Goal: Task Accomplishment & Management: Use online tool/utility

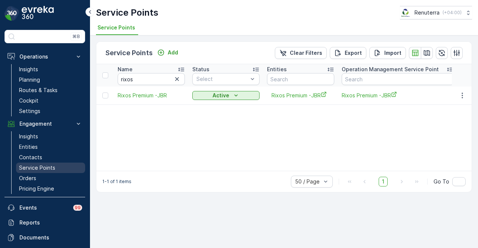
scroll to position [33, 0]
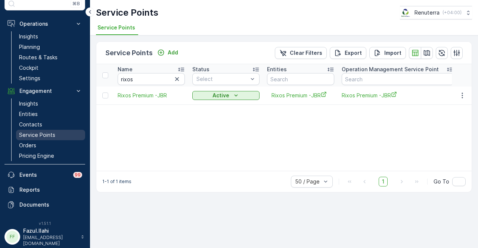
click at [43, 132] on p "Service Points" at bounding box center [37, 134] width 36 height 7
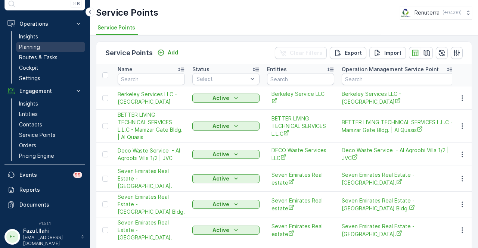
click at [52, 45] on link "Planning" at bounding box center [50, 47] width 69 height 10
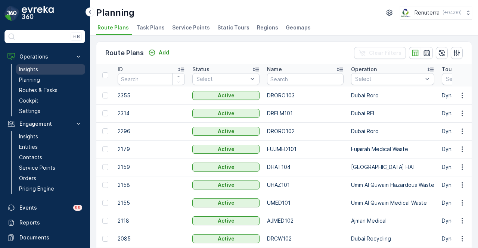
click at [42, 73] on link "Insights" at bounding box center [50, 69] width 69 height 10
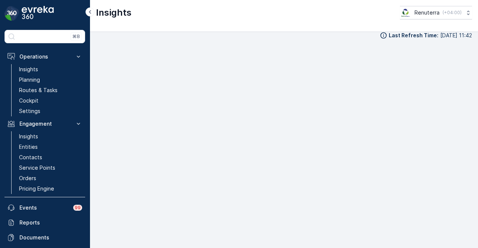
scroll to position [6, 0]
click at [54, 169] on p "Service Points" at bounding box center [37, 167] width 36 height 7
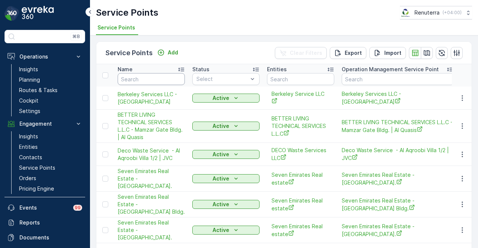
click at [146, 74] on input "text" at bounding box center [151, 79] width 67 height 12
type input "al quoz"
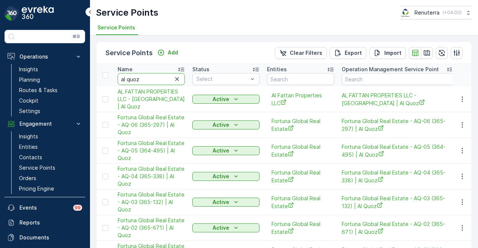
click at [153, 77] on input "al quoz" at bounding box center [151, 79] width 67 height 12
type input "al quoz al"
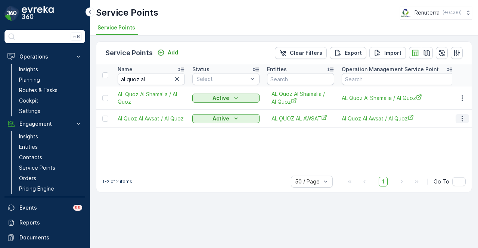
click at [462, 119] on icon "button" at bounding box center [461, 118] width 7 height 7
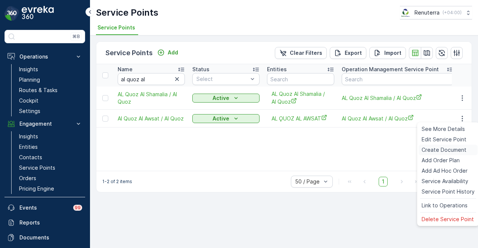
click at [461, 147] on span "Create Document" at bounding box center [443, 149] width 45 height 7
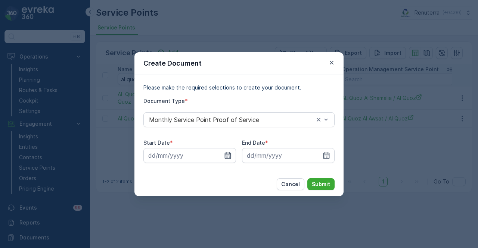
click at [229, 158] on icon "button" at bounding box center [227, 155] width 7 height 7
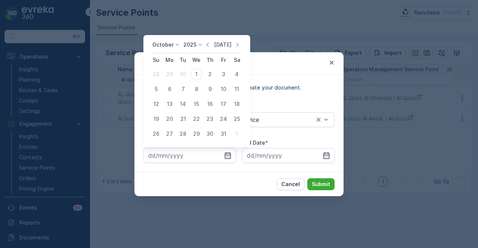
click at [216, 44] on p "Today" at bounding box center [223, 44] width 18 height 7
click at [210, 47] on icon "button" at bounding box center [207, 44] width 7 height 7
click at [171, 73] on div "1" at bounding box center [169, 74] width 12 height 12
type input "01.09.2025"
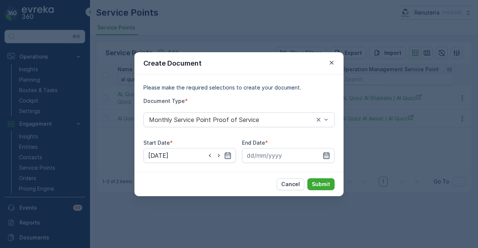
click at [325, 156] on icon "button" at bounding box center [326, 155] width 6 height 7
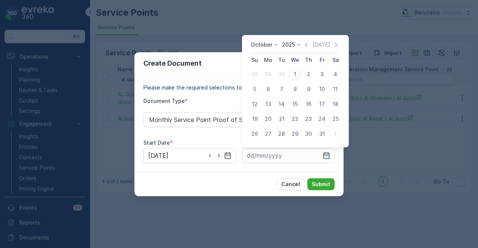
click at [307, 51] on div "October 2025 Today" at bounding box center [295, 47] width 89 height 12
drag, startPoint x: 308, startPoint y: 46, endPoint x: 304, endPoint y: 61, distance: 14.9
click at [308, 47] on icon "button" at bounding box center [305, 44] width 7 height 7
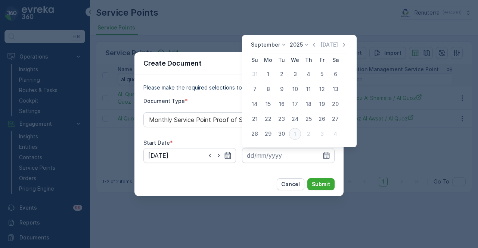
click at [292, 131] on div "1" at bounding box center [295, 134] width 12 height 12
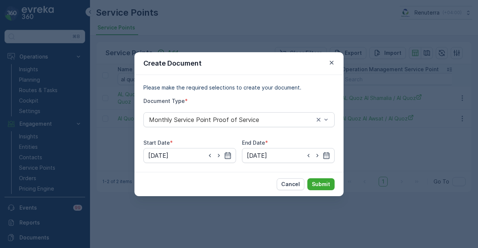
click at [286, 133] on div "Please make the required selections to create your document. Document Type * Mo…" at bounding box center [238, 123] width 191 height 79
click at [311, 156] on icon "button" at bounding box center [308, 155] width 7 height 7
type input "30.09.2025"
click at [322, 184] on p "Submit" at bounding box center [321, 184] width 18 height 7
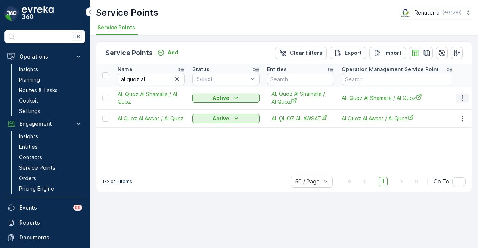
click at [462, 94] on button "button" at bounding box center [461, 98] width 13 height 9
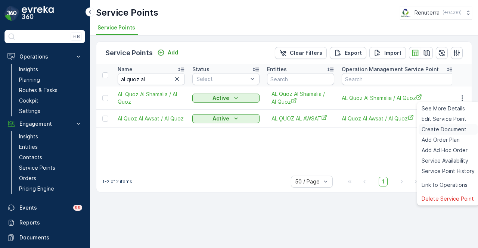
click at [446, 132] on span "Create Document" at bounding box center [443, 129] width 45 height 7
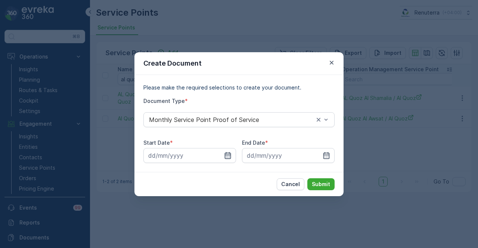
click at [229, 156] on icon "button" at bounding box center [228, 155] width 6 height 7
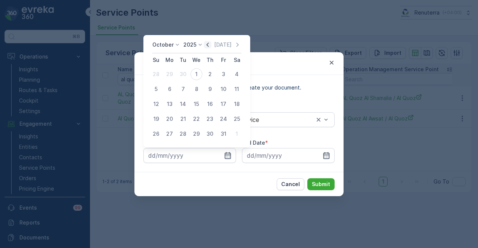
click at [208, 46] on icon "button" at bounding box center [207, 44] width 7 height 7
click at [174, 76] on div "1" at bounding box center [169, 74] width 12 height 12
type input "01.09.2025"
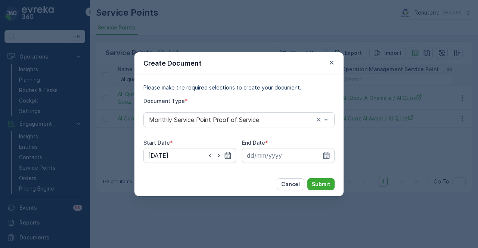
click at [328, 156] on icon "button" at bounding box center [326, 155] width 6 height 7
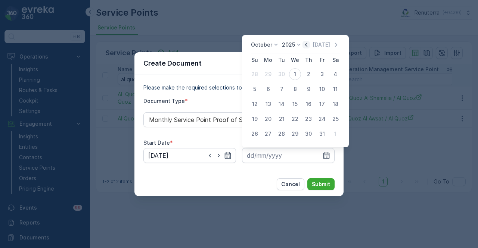
click at [307, 47] on icon "button" at bounding box center [305, 44] width 7 height 7
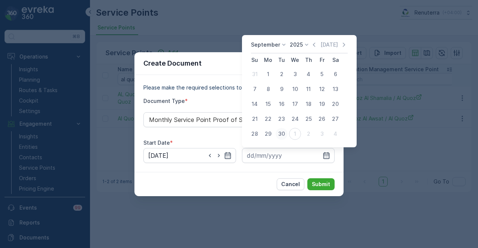
click at [278, 138] on div "30" at bounding box center [281, 134] width 12 height 12
type input "30.09.2025"
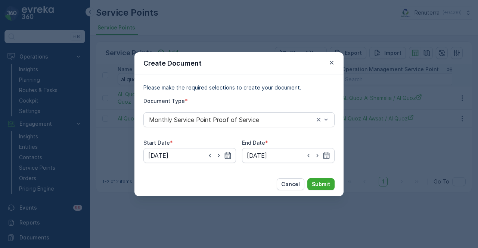
click at [330, 199] on div "Create Document Please make the required selections to create your document. Do…" at bounding box center [239, 124] width 478 height 248
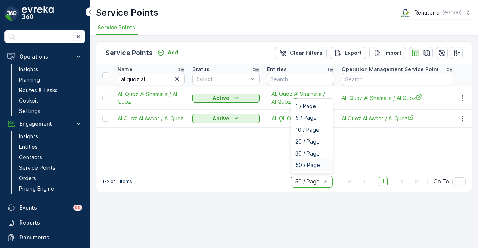
click at [244, 181] on div "1-2 of 2 items 6 results available. Use Up and Down to choose options, press En…" at bounding box center [283, 181] width 375 height 21
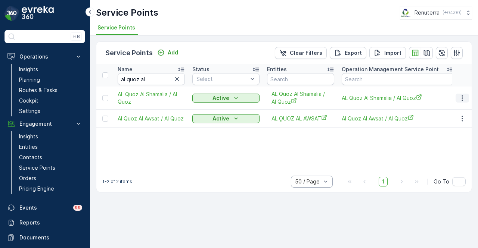
click at [461, 99] on icon "button" at bounding box center [461, 97] width 7 height 7
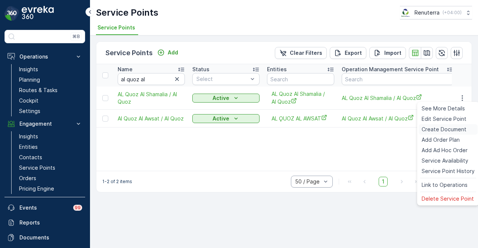
click at [449, 127] on span "Create Document" at bounding box center [443, 129] width 45 height 7
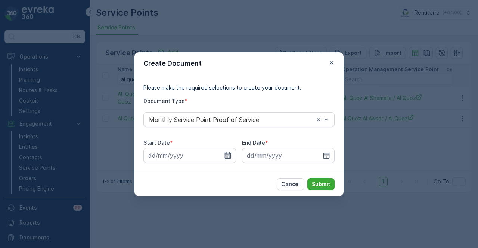
click at [225, 155] on icon "button" at bounding box center [228, 155] width 6 height 7
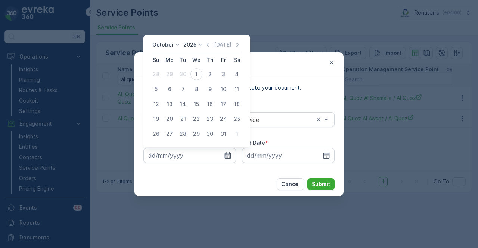
click at [209, 44] on icon "button" at bounding box center [207, 44] width 7 height 7
click at [172, 75] on div "1" at bounding box center [169, 74] width 12 height 12
type input "01.09.2025"
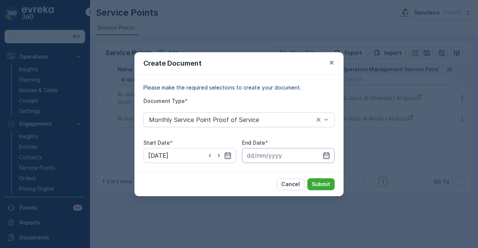
click at [327, 151] on input at bounding box center [288, 155] width 93 height 15
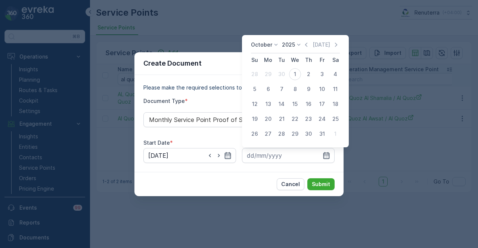
click at [305, 49] on div "October 2025 Today" at bounding box center [295, 47] width 89 height 12
click at [307, 46] on icon "button" at bounding box center [305, 44] width 7 height 7
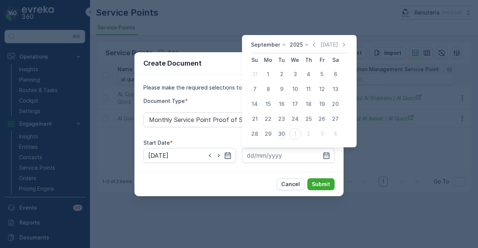
click at [281, 131] on div "30" at bounding box center [281, 134] width 12 height 12
type input "30.09.2025"
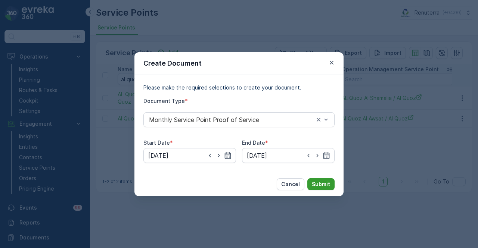
click at [317, 178] on button "Submit" at bounding box center [320, 184] width 27 height 12
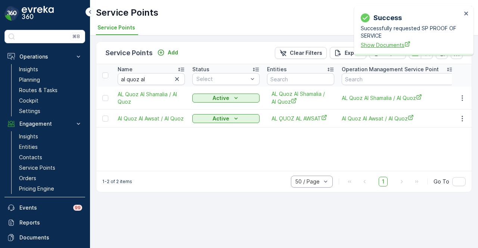
click at [378, 45] on span "Show Documents" at bounding box center [411, 45] width 101 height 8
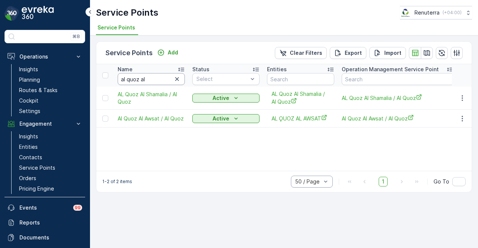
click at [151, 79] on input "al quoz al" at bounding box center [151, 79] width 67 height 12
type input "a"
type input "aqil"
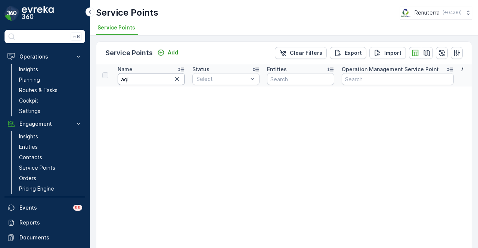
click at [144, 81] on input "aqil" at bounding box center [151, 79] width 67 height 12
type input "a"
type input "farhan"
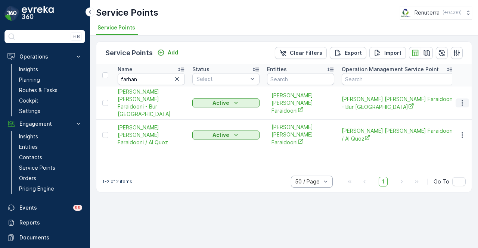
click at [461, 100] on icon "button" at bounding box center [461, 102] width 7 height 7
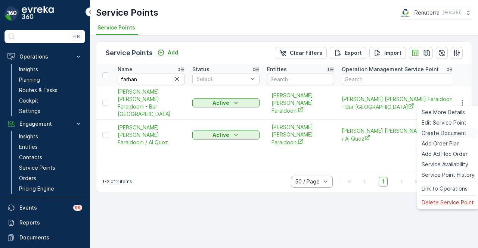
click at [455, 135] on span "Create Document" at bounding box center [443, 132] width 45 height 7
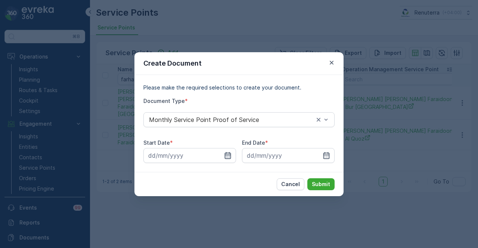
click at [228, 154] on icon "button" at bounding box center [227, 155] width 7 height 7
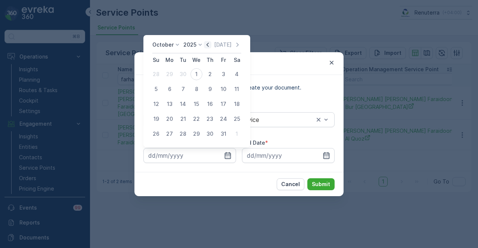
click at [211, 47] on icon "button" at bounding box center [207, 44] width 7 height 7
click at [172, 73] on div "1" at bounding box center [169, 74] width 12 height 12
type input "01.09.2025"
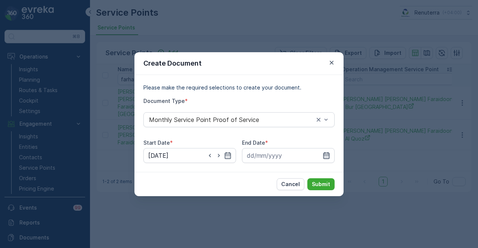
click at [325, 155] on icon "button" at bounding box center [326, 155] width 6 height 7
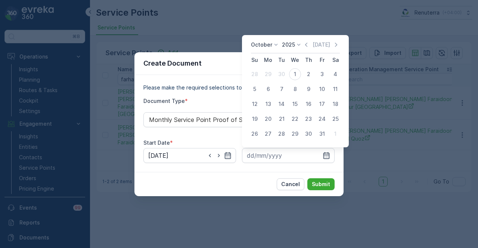
click at [312, 45] on div "Today" at bounding box center [320, 44] width 37 height 7
click at [310, 45] on icon "button" at bounding box center [305, 44] width 7 height 7
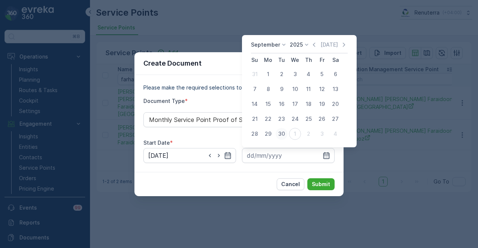
click at [281, 133] on div "30" at bounding box center [281, 134] width 12 height 12
type input "30.09.2025"
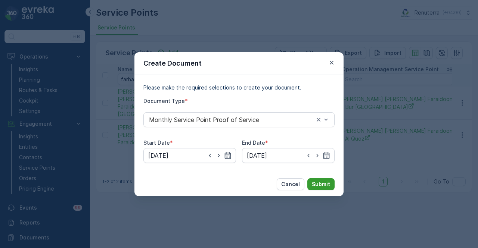
click at [322, 185] on p "Submit" at bounding box center [321, 184] width 18 height 7
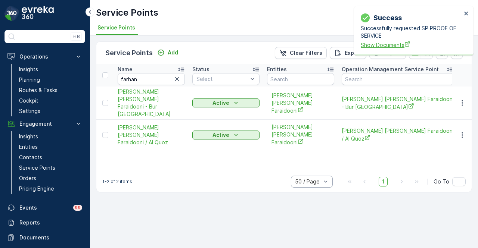
click at [381, 43] on span "Show Documents" at bounding box center [411, 45] width 101 height 8
click at [459, 133] on button "button" at bounding box center [461, 135] width 13 height 9
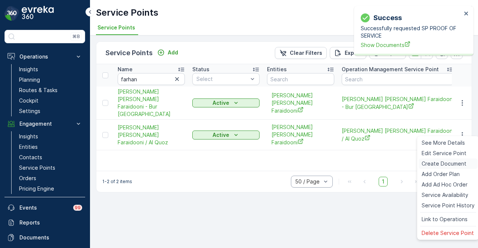
click at [452, 162] on span "Create Document" at bounding box center [443, 163] width 45 height 7
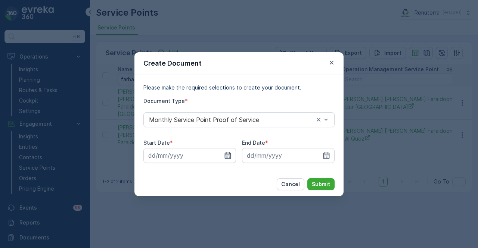
click at [230, 157] on icon "button" at bounding box center [228, 155] width 6 height 7
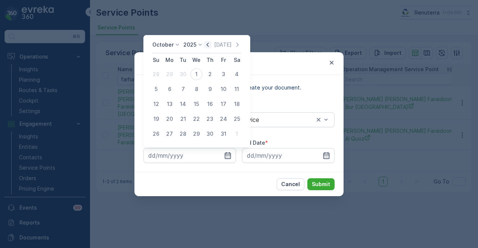
click at [207, 42] on icon "button" at bounding box center [207, 44] width 7 height 7
click at [169, 77] on div "1" at bounding box center [169, 74] width 12 height 12
type input "01.09.2025"
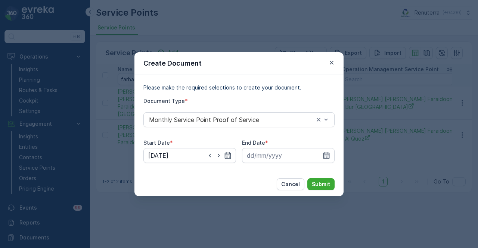
click at [327, 157] on icon "button" at bounding box center [325, 155] width 7 height 7
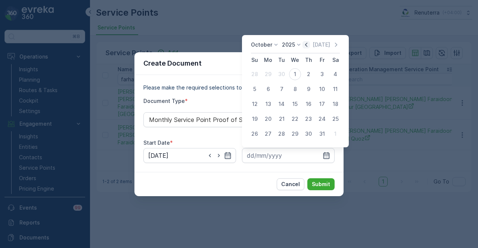
click at [305, 46] on icon "button" at bounding box center [305, 44] width 7 height 7
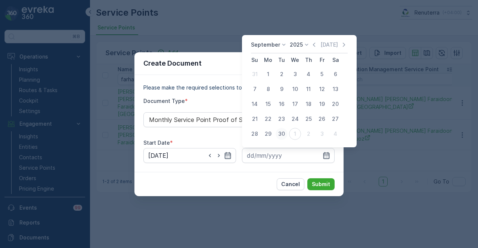
click at [278, 132] on div "30" at bounding box center [281, 134] width 12 height 12
type input "30.09.2025"
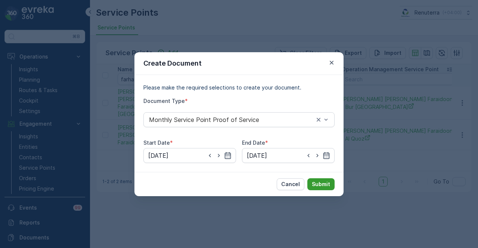
click at [311, 187] on button "Submit" at bounding box center [320, 184] width 27 height 12
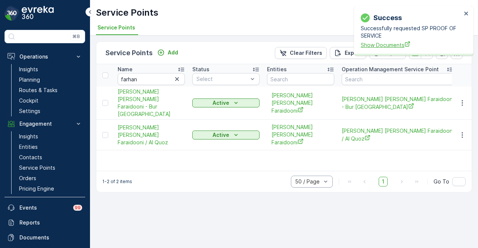
click at [391, 44] on span "Show Documents" at bounding box center [411, 45] width 101 height 8
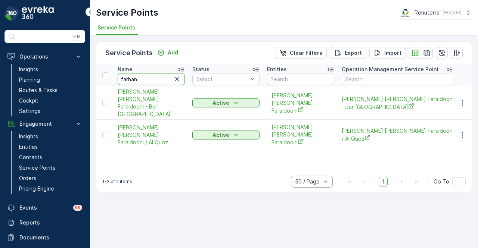
click at [165, 82] on input "farhan" at bounding box center [151, 79] width 67 height 12
type input "f"
type input "meera"
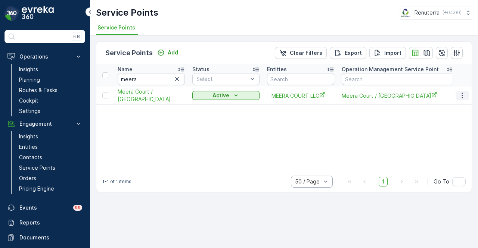
click at [464, 93] on icon "button" at bounding box center [461, 95] width 7 height 7
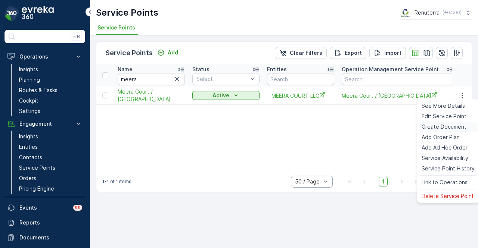
click at [459, 122] on div "Create Document" at bounding box center [447, 127] width 59 height 10
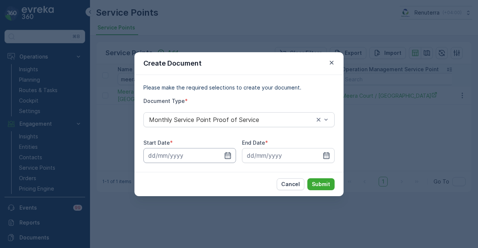
click at [221, 158] on input at bounding box center [189, 155] width 93 height 15
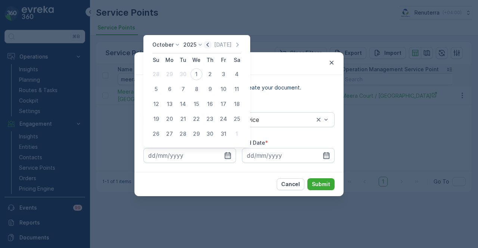
click at [208, 48] on icon "button" at bounding box center [207, 44] width 7 height 7
click at [163, 79] on td "1" at bounding box center [169, 74] width 13 height 15
click at [165, 78] on div "1" at bounding box center [169, 74] width 12 height 12
type input "01.09.2025"
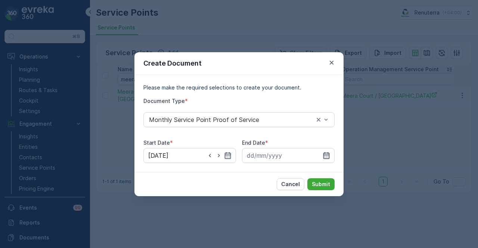
click at [328, 155] on icon "button" at bounding box center [326, 155] width 6 height 7
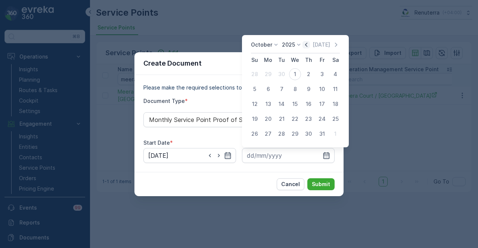
click at [305, 43] on icon "button" at bounding box center [305, 44] width 7 height 7
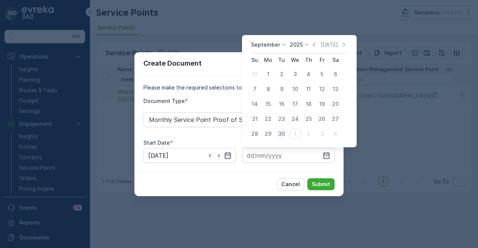
click at [278, 132] on div "30" at bounding box center [281, 134] width 12 height 12
type input "30.09.2025"
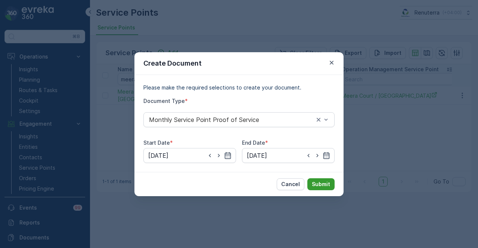
click at [318, 181] on p "Submit" at bounding box center [321, 184] width 18 height 7
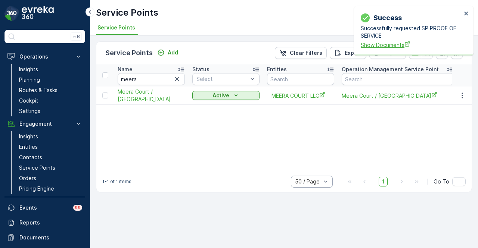
click at [380, 44] on span "Show Documents" at bounding box center [411, 45] width 101 height 8
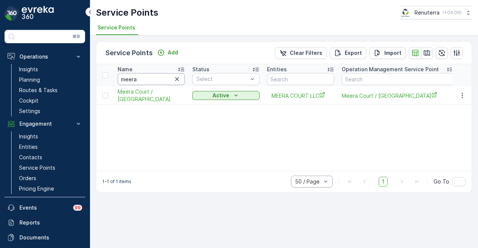
click at [151, 81] on input "meera" at bounding box center [151, 79] width 67 height 12
type input "m"
type input "muna"
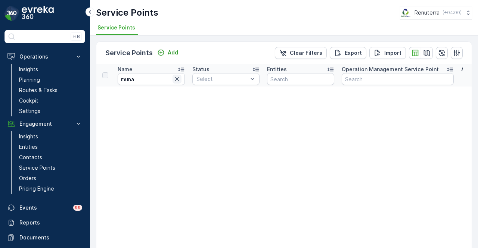
click at [175, 79] on icon "button" at bounding box center [176, 78] width 7 height 7
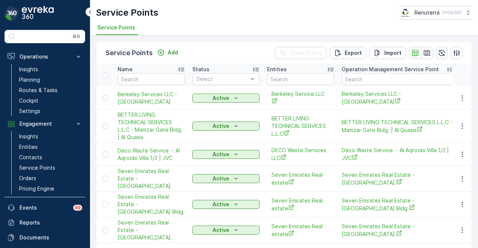
click at [150, 81] on input "text" at bounding box center [151, 79] width 67 height 12
type input "ghanim"
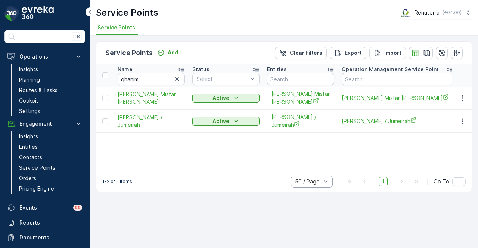
click at [459, 125] on td at bounding box center [462, 121] width 20 height 23
click at [462, 121] on icon "button" at bounding box center [461, 121] width 7 height 7
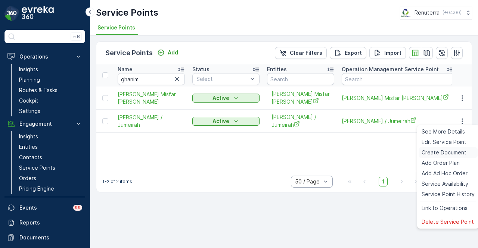
click at [450, 153] on span "Create Document" at bounding box center [443, 152] width 45 height 7
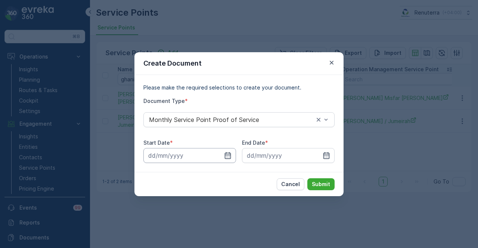
click at [223, 154] on input at bounding box center [189, 155] width 93 height 15
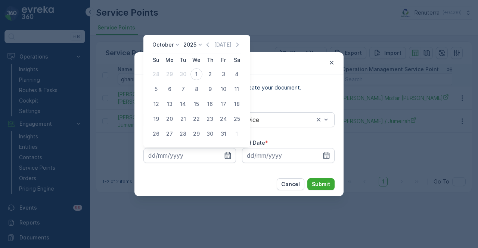
click at [212, 40] on div "October 2025 Today Su Mo Tu We Th Fr Sa 28 29 30 1 2 3 4 5 6 7 8 9 10 11 12 13 …" at bounding box center [196, 91] width 107 height 112
click at [207, 45] on icon "button" at bounding box center [207, 44] width 7 height 7
click at [169, 69] on div "1" at bounding box center [169, 74] width 12 height 12
type input "01.09.2025"
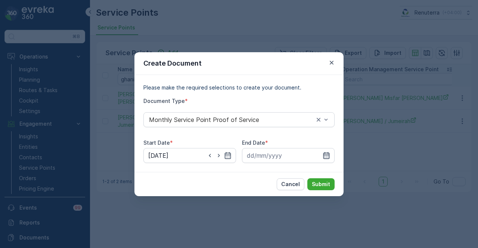
click at [328, 156] on icon "button" at bounding box center [326, 155] width 6 height 7
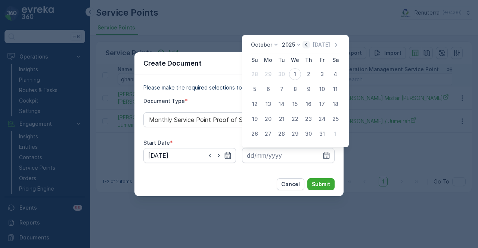
click at [310, 46] on icon "button" at bounding box center [305, 44] width 7 height 7
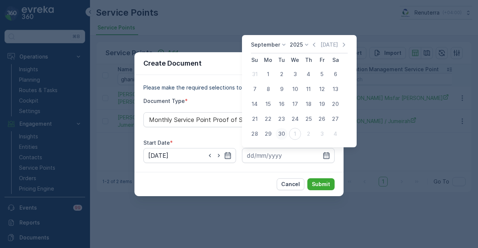
drag, startPoint x: 280, startPoint y: 133, endPoint x: 322, endPoint y: 177, distance: 61.2
click at [280, 134] on div "30" at bounding box center [281, 134] width 12 height 12
type input "30.09.2025"
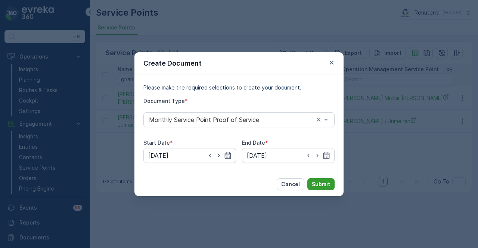
click at [323, 183] on p "Submit" at bounding box center [321, 184] width 18 height 7
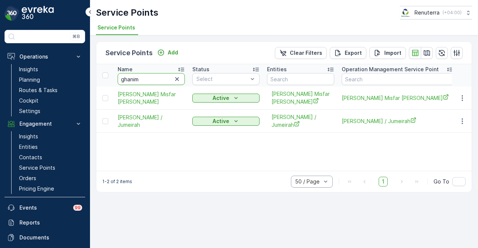
click at [159, 76] on input "ghanim" at bounding box center [151, 79] width 67 height 12
type input "g"
type input "275"
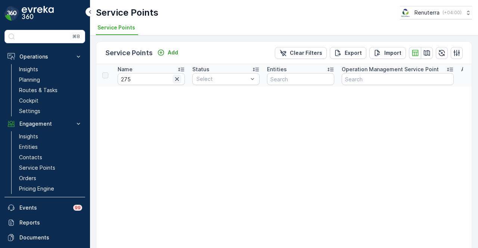
click at [178, 78] on icon "button" at bounding box center [176, 78] width 7 height 7
click at [303, 81] on input "text" at bounding box center [300, 79] width 67 height 12
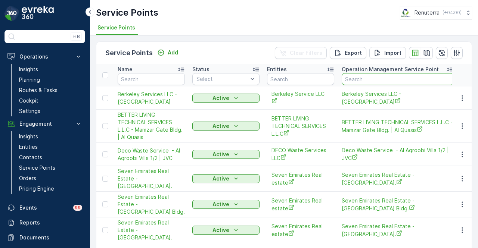
click at [381, 82] on input "text" at bounding box center [397, 79] width 112 height 12
type input "275"
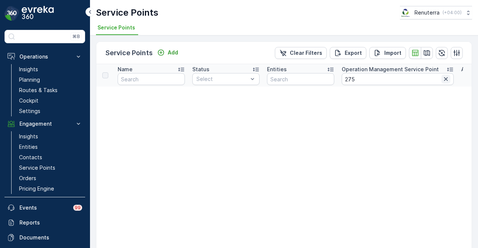
click at [447, 81] on icon "button" at bounding box center [445, 78] width 7 height 7
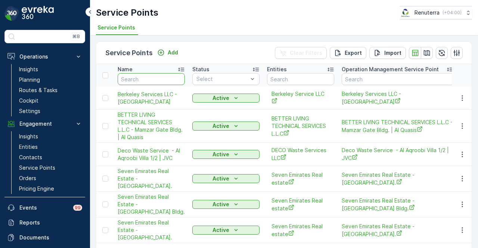
click at [164, 78] on input "text" at bounding box center [151, 79] width 67 height 12
type input "heirs"
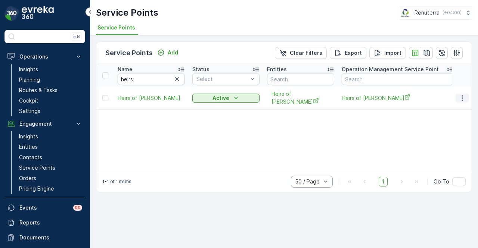
click at [463, 102] on icon "button" at bounding box center [461, 97] width 7 height 7
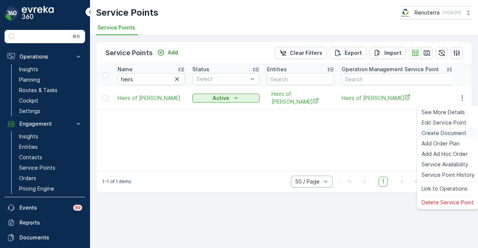
click at [458, 133] on span "Create Document" at bounding box center [443, 132] width 45 height 7
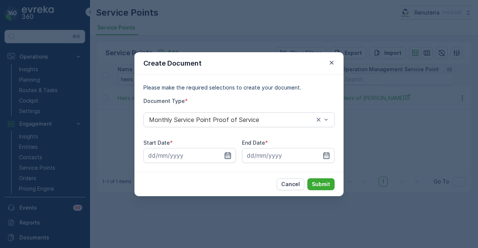
click at [230, 156] on icon "button" at bounding box center [227, 155] width 7 height 7
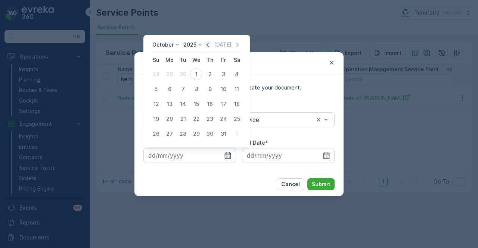
click at [209, 44] on icon "button" at bounding box center [207, 45] width 2 height 4
click at [175, 75] on div "1" at bounding box center [169, 74] width 12 height 12
type input "01.09.2025"
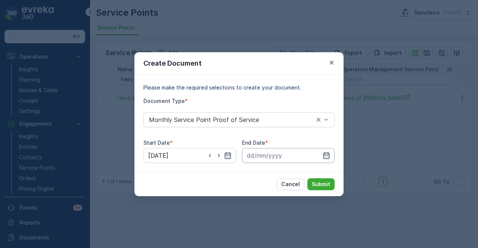
click at [322, 151] on input at bounding box center [288, 155] width 93 height 15
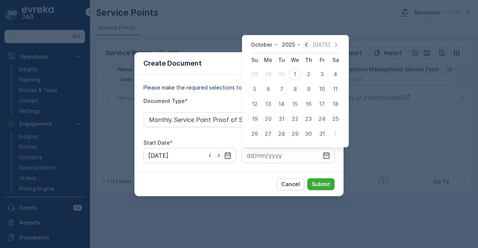
click at [307, 46] on icon "button" at bounding box center [306, 45] width 2 height 4
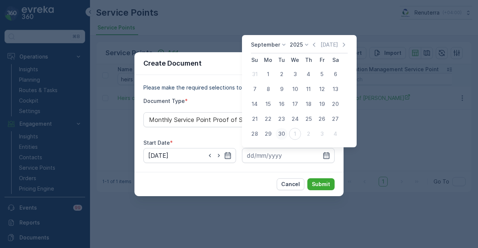
click at [280, 138] on div "30" at bounding box center [281, 134] width 12 height 12
type input "30.09.2025"
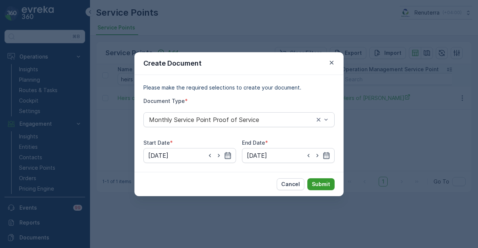
click at [323, 179] on button "Submit" at bounding box center [320, 184] width 27 height 12
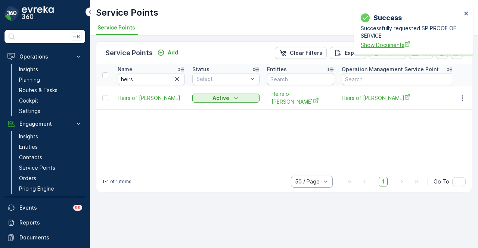
click at [372, 47] on span "Show Documents" at bounding box center [411, 45] width 101 height 8
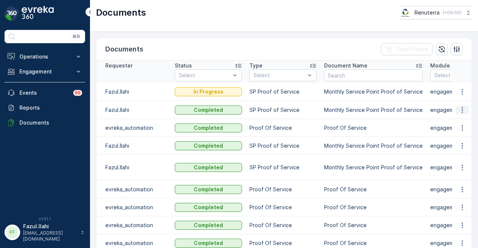
click at [458, 110] on icon "button" at bounding box center [461, 109] width 7 height 7
click at [454, 122] on span "See Details" at bounding box center [460, 120] width 29 height 7
click at [462, 91] on icon "button" at bounding box center [461, 91] width 7 height 7
click at [461, 100] on span "See Details" at bounding box center [460, 102] width 29 height 7
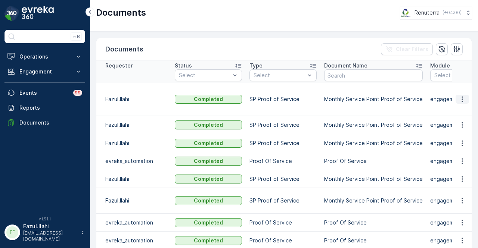
click at [462, 98] on icon "button" at bounding box center [461, 99] width 7 height 7
click at [457, 109] on span "See Details" at bounding box center [460, 105] width 29 height 7
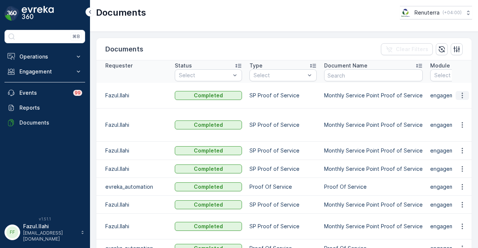
click at [458, 94] on icon "button" at bounding box center [461, 95] width 7 height 7
drag, startPoint x: 458, startPoint y: 99, endPoint x: 459, endPoint y: 103, distance: 4.4
click at [459, 103] on span "See Details" at bounding box center [460, 105] width 29 height 7
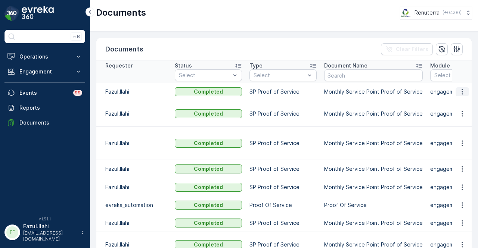
click at [462, 91] on icon "button" at bounding box center [461, 91] width 7 height 7
click at [465, 105] on span "See Details" at bounding box center [460, 102] width 29 height 7
click at [44, 66] on button "Engagement" at bounding box center [44, 71] width 81 height 15
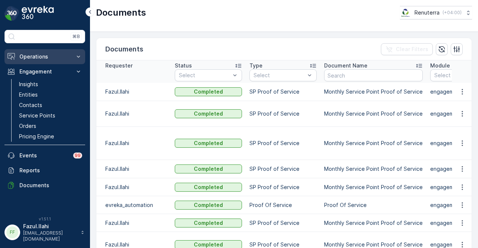
click at [61, 58] on p "Operations" at bounding box center [44, 56] width 51 height 7
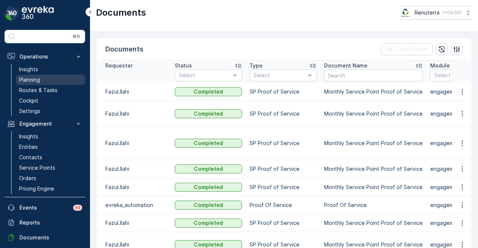
click at [60, 79] on link "Planning" at bounding box center [50, 80] width 69 height 10
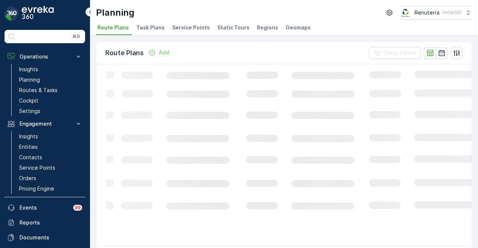
click at [178, 25] on span "Service Points" at bounding box center [191, 27] width 38 height 7
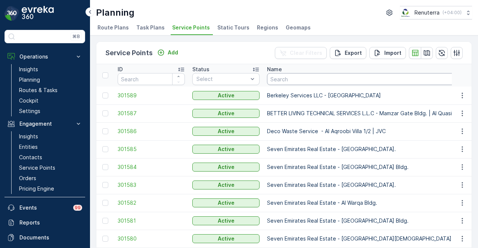
click at [296, 82] on input "text" at bounding box center [388, 79] width 242 height 12
type input "meera"
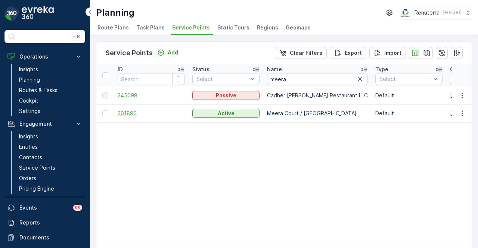
click at [131, 113] on span "201896" at bounding box center [151, 113] width 67 height 7
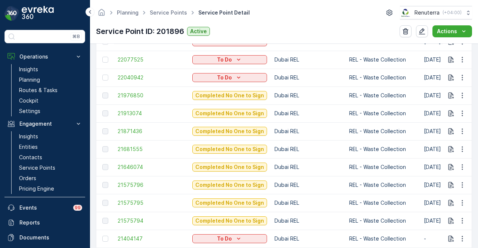
scroll to position [285, 0]
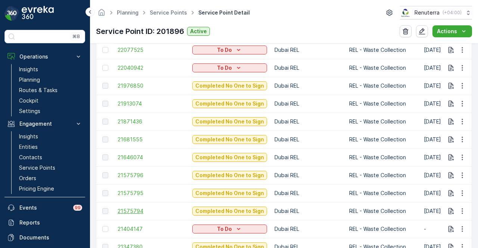
click at [141, 212] on span "21575794" at bounding box center [151, 210] width 67 height 7
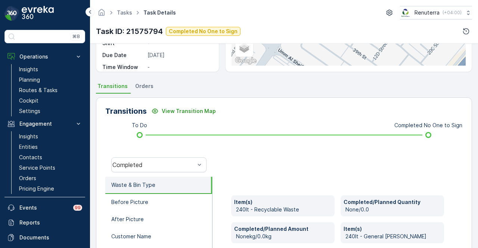
scroll to position [110, 0]
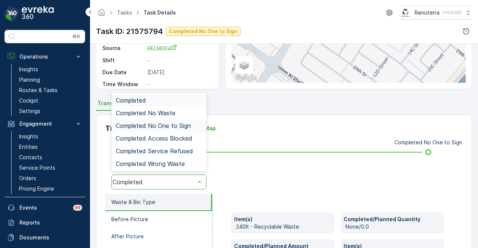
click at [192, 119] on div "Completed No One to Sign" at bounding box center [158, 125] width 95 height 13
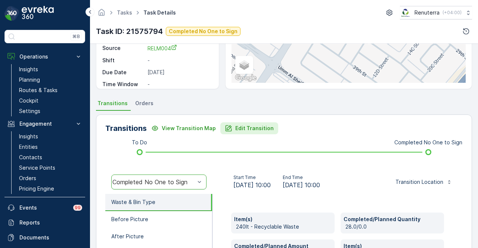
click at [237, 125] on p "Edit Transition" at bounding box center [254, 128] width 38 height 7
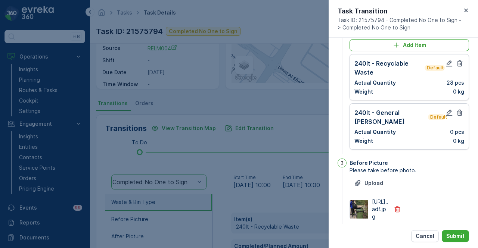
scroll to position [0, 0]
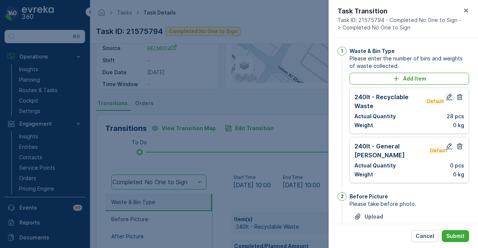
click at [446, 97] on icon "button" at bounding box center [449, 97] width 6 height 6
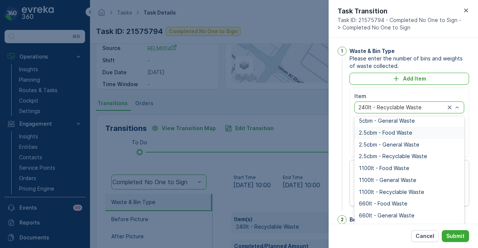
scroll to position [93, 0]
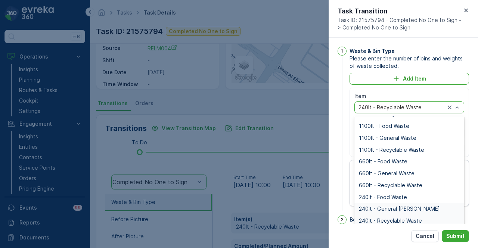
click at [411, 206] on span "240lt - General Waste" at bounding box center [399, 209] width 81 height 6
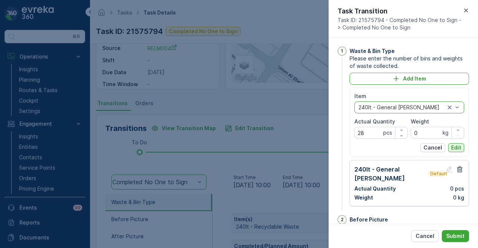
click at [458, 150] on p "Edit" at bounding box center [456, 147] width 10 height 7
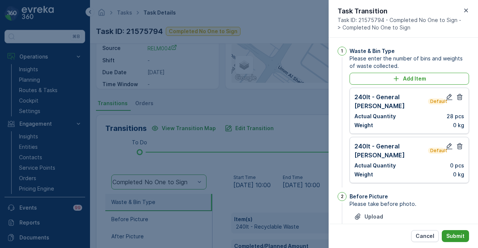
click at [459, 231] on button "Submit" at bounding box center [454, 236] width 27 height 12
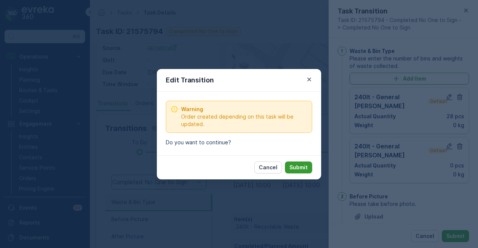
click at [290, 163] on button "Submit" at bounding box center [298, 168] width 27 height 12
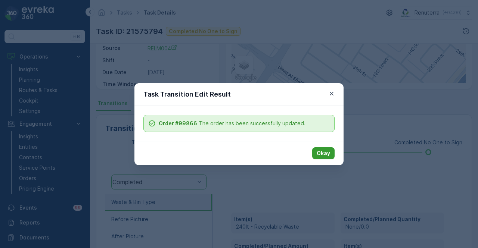
click at [318, 153] on p "Okay" at bounding box center [322, 153] width 13 height 7
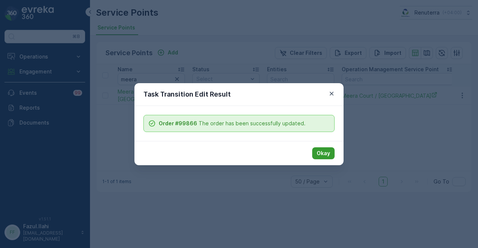
click at [333, 156] on button "Okay" at bounding box center [323, 153] width 22 height 12
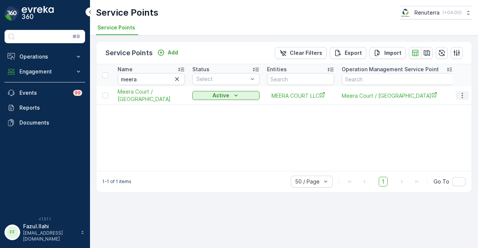
click at [459, 93] on icon "button" at bounding box center [461, 95] width 7 height 7
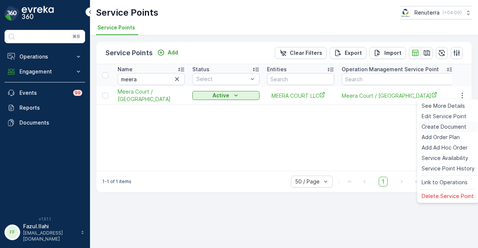
click at [456, 129] on span "Create Document" at bounding box center [443, 126] width 45 height 7
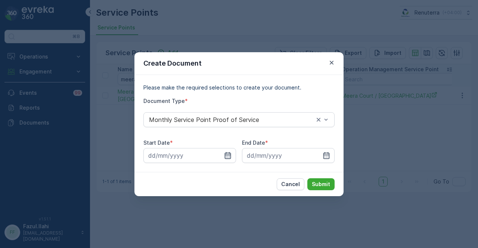
click at [231, 158] on icon "button" at bounding box center [227, 155] width 7 height 7
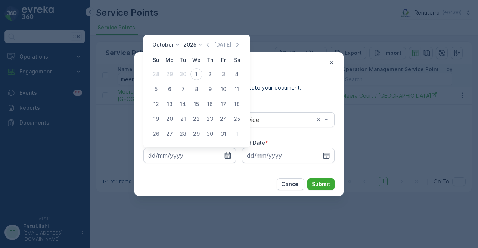
drag, startPoint x: 209, startPoint y: 44, endPoint x: 205, endPoint y: 65, distance: 21.2
click at [209, 44] on icon "button" at bounding box center [207, 45] width 2 height 4
click at [171, 75] on div "1" at bounding box center [169, 74] width 12 height 12
type input "01.09.2025"
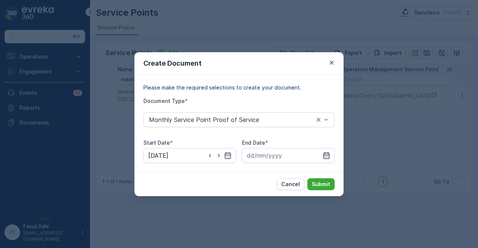
click at [328, 156] on icon "button" at bounding box center [325, 155] width 7 height 7
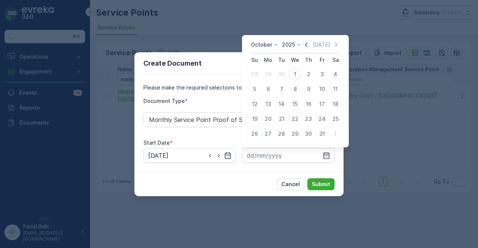
click at [307, 46] on icon "button" at bounding box center [306, 45] width 2 height 4
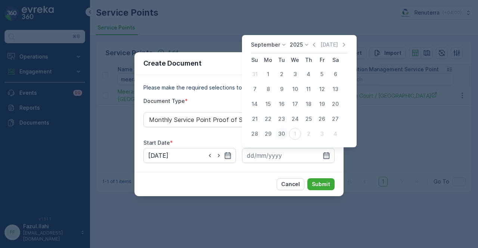
click at [280, 132] on div "30" at bounding box center [281, 134] width 12 height 12
type input "30.09.2025"
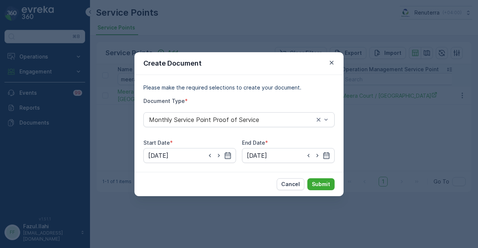
click at [322, 177] on div "Cancel Submit" at bounding box center [238, 184] width 209 height 24
click at [321, 178] on button "Submit" at bounding box center [320, 184] width 27 height 12
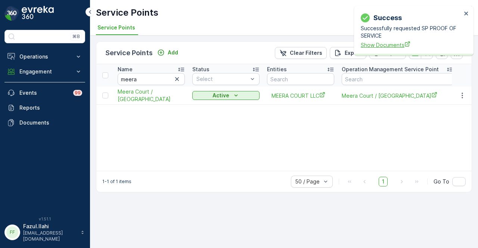
click at [384, 47] on span "Show Documents" at bounding box center [411, 45] width 101 height 8
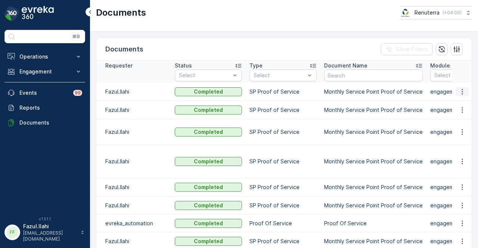
click at [459, 94] on icon "button" at bounding box center [461, 91] width 7 height 7
click at [457, 100] on span "See Details" at bounding box center [460, 102] width 29 height 7
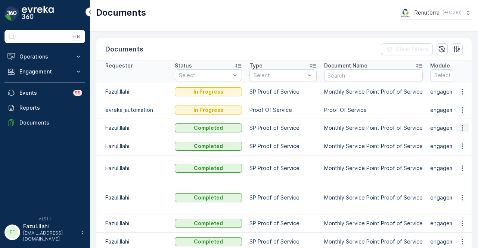
click at [460, 128] on icon "button" at bounding box center [461, 127] width 7 height 7
click at [460, 135] on span "See Details" at bounding box center [460, 137] width 29 height 7
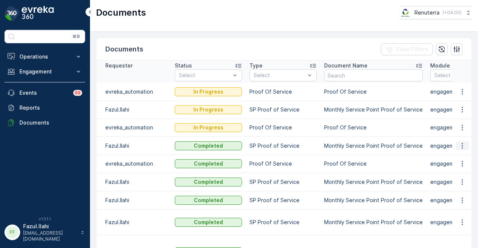
click at [463, 147] on icon "button" at bounding box center [461, 145] width 7 height 7
click at [454, 155] on span "See Details" at bounding box center [460, 156] width 29 height 7
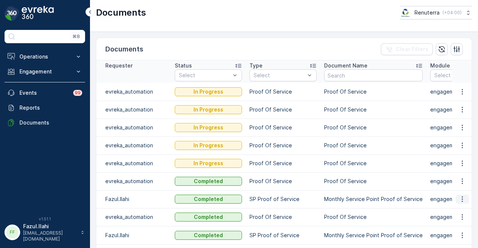
click at [461, 198] on icon "button" at bounding box center [461, 199] width 7 height 7
click at [457, 207] on span "See Details" at bounding box center [460, 209] width 29 height 7
